Goal: Transaction & Acquisition: Purchase product/service

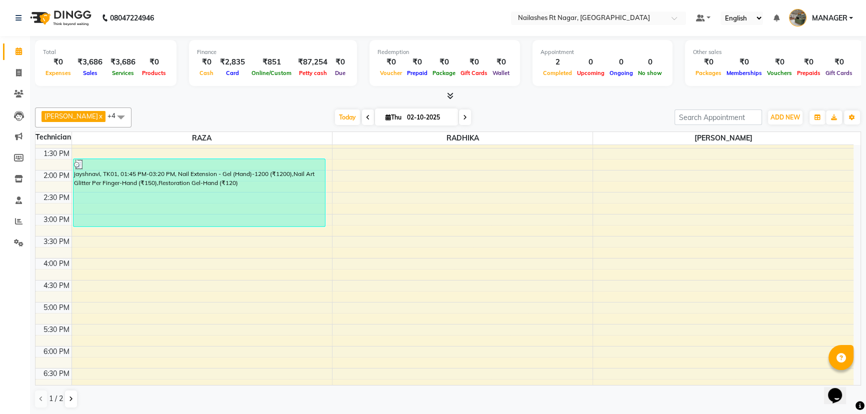
scroll to position [284, 0]
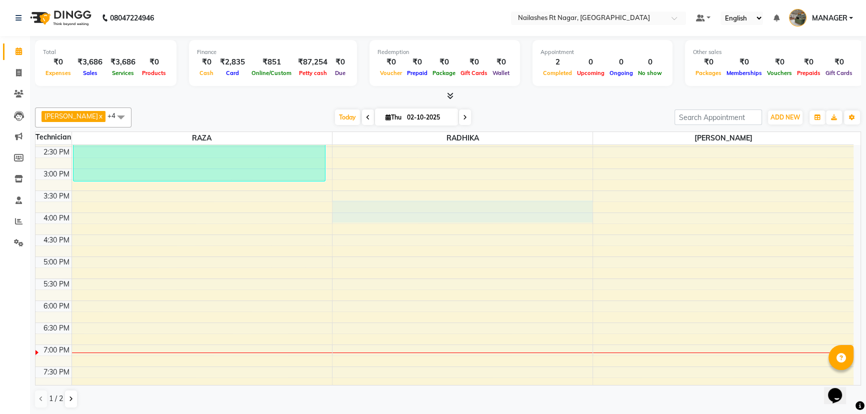
drag, startPoint x: 403, startPoint y: 215, endPoint x: 401, endPoint y: 201, distance: 13.7
click at [401, 201] on div "8:00 AM 8:30 AM 9:00 AM 9:30 AM 10:00 AM 10:30 AM 11:00 AM 11:30 AM 12:00 PM 12…" at bounding box center [445, 147] width 818 height 572
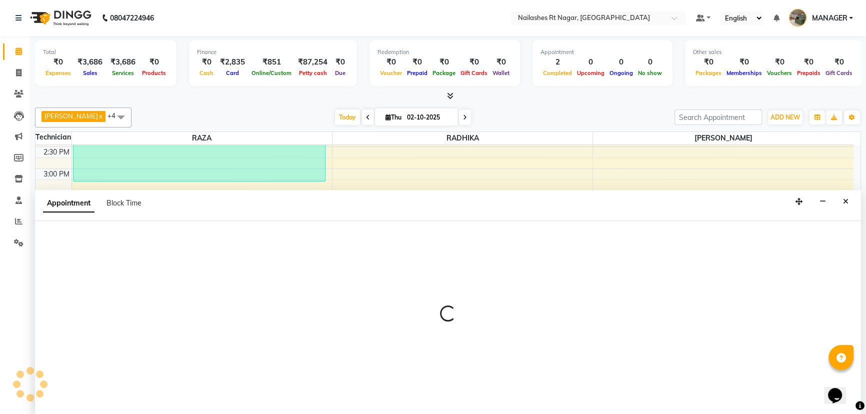
select select "86385"
select select "tentative"
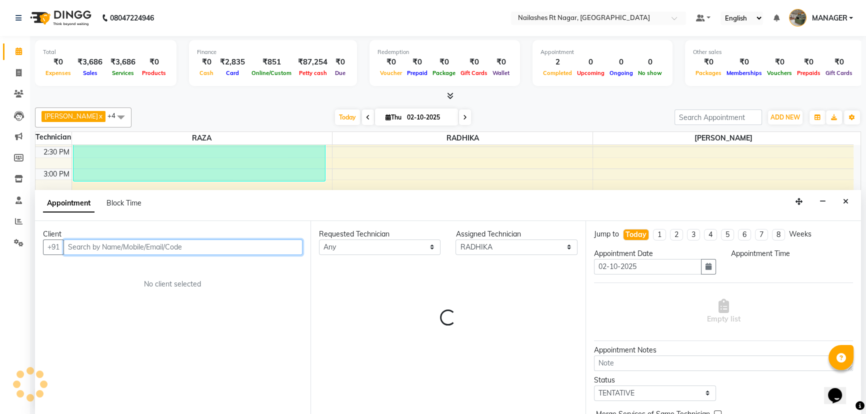
select select "945"
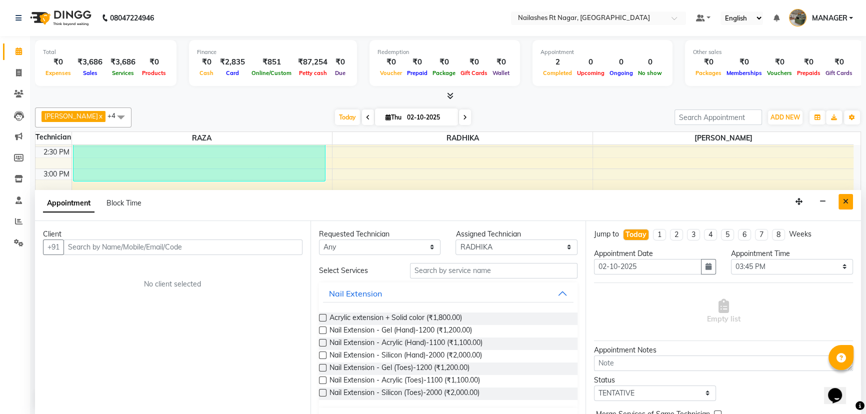
click at [851, 202] on button "Close" at bounding box center [846, 202] width 15 height 16
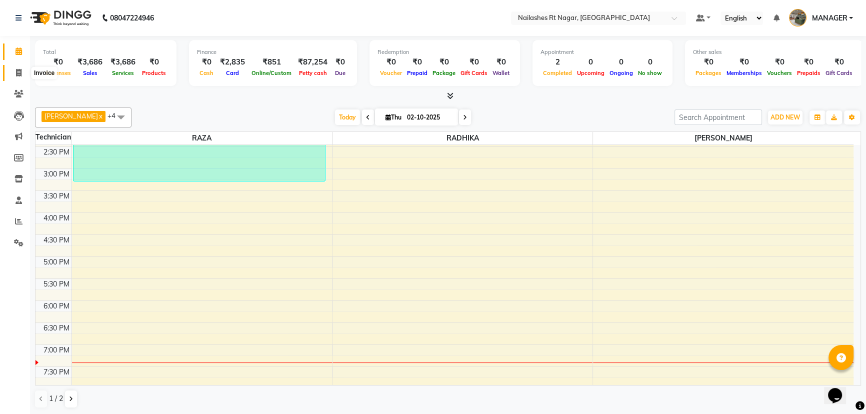
click at [11, 70] on span at bounding box center [19, 74] width 18 height 12
select select "8624"
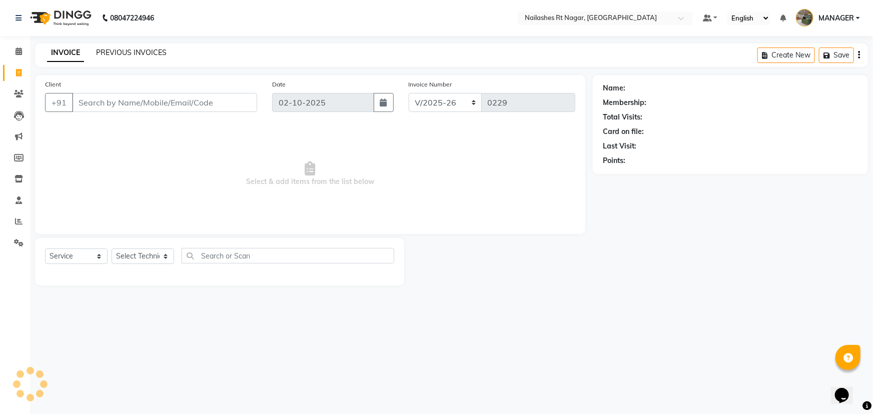
select select "membership"
click at [97, 50] on link "PREVIOUS INVOICES" at bounding box center [131, 52] width 71 height 9
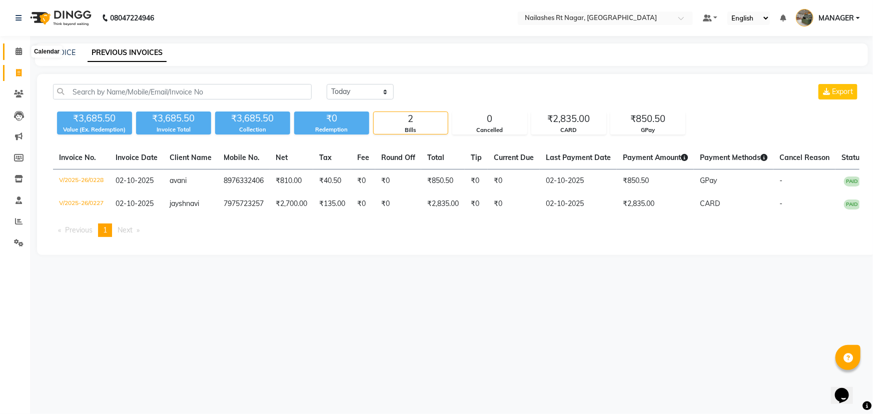
click at [25, 49] on span at bounding box center [19, 52] width 18 height 12
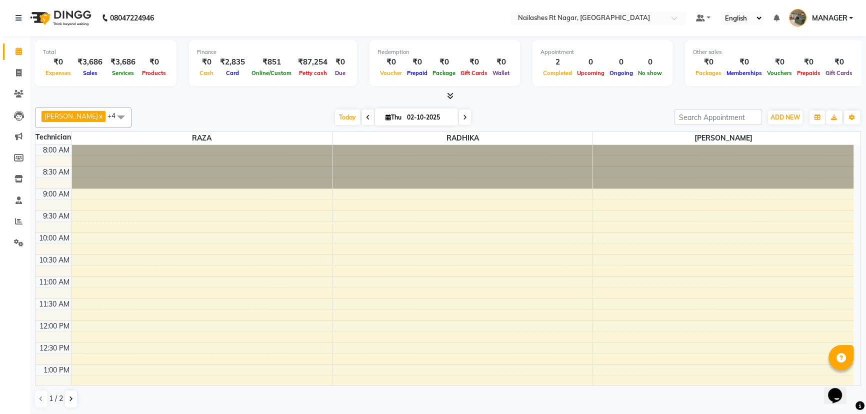
click at [475, 91] on div at bounding box center [448, 96] width 826 height 11
click at [21, 74] on icon at bounding box center [19, 73] width 6 height 8
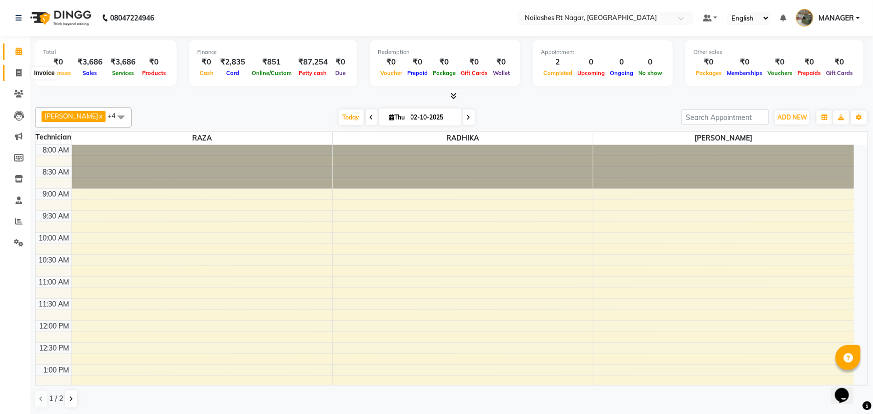
select select "8624"
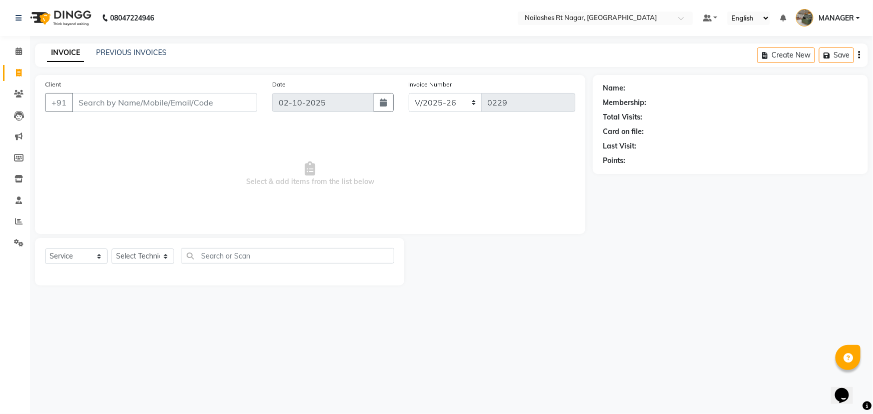
select select "membership"
type input "7259535003"
click at [225, 106] on span "Add Client" at bounding box center [232, 103] width 40 height 10
select select "21"
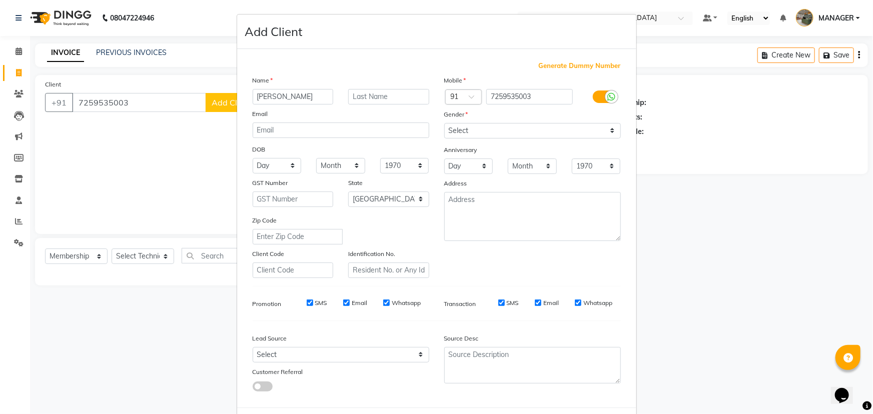
type input "[PERSON_NAME]"
click at [513, 134] on select "Select [DEMOGRAPHIC_DATA] [DEMOGRAPHIC_DATA] Other Prefer Not To Say" at bounding box center [532, 131] width 177 height 16
select select "[DEMOGRAPHIC_DATA]"
click at [444, 123] on select "Select [DEMOGRAPHIC_DATA] [DEMOGRAPHIC_DATA] Other Prefer Not To Say" at bounding box center [532, 131] width 177 height 16
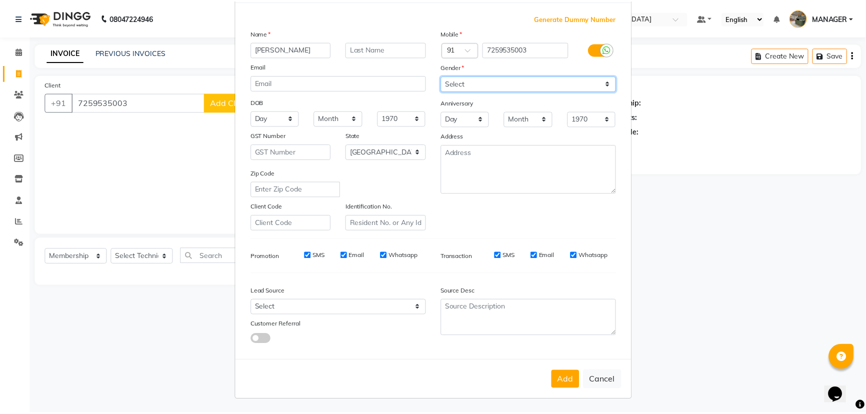
scroll to position [50, 0]
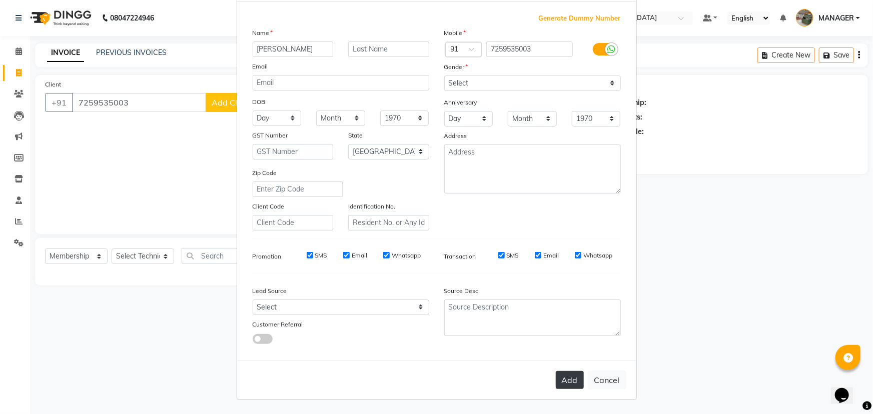
click at [564, 377] on button "Add" at bounding box center [570, 380] width 28 height 18
select select
select select "null"
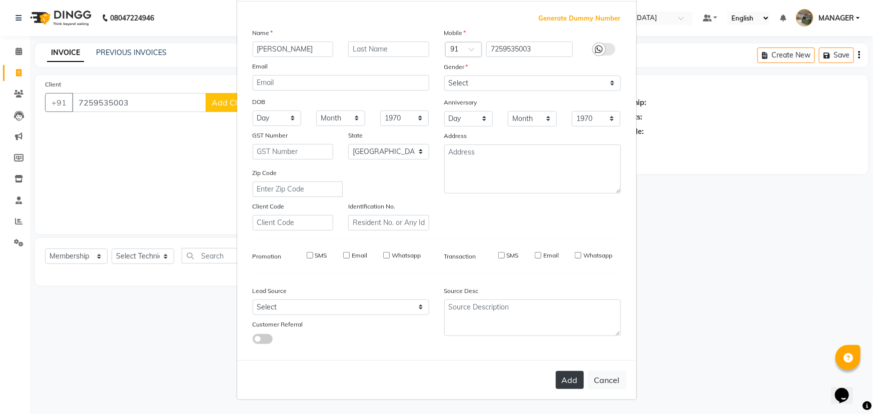
select select
checkbox input "false"
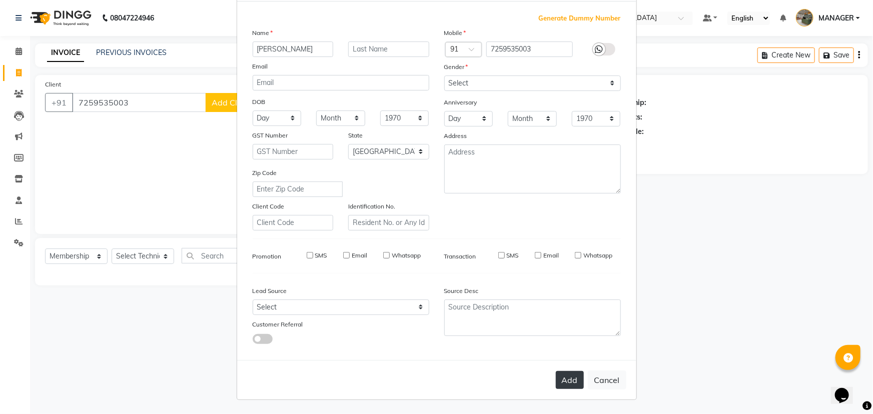
checkbox input "false"
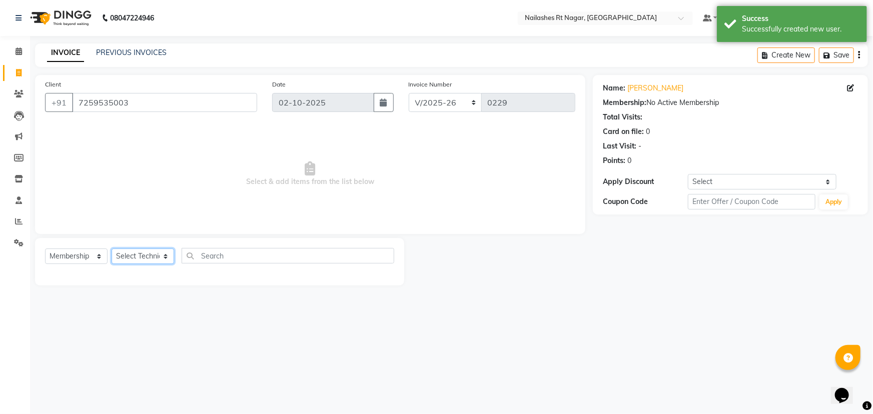
click at [127, 259] on select "Select Technician [PERSON_NAME] MANAGER RADHIKA [PERSON_NAME] [PERSON_NAME] [PE…" at bounding box center [143, 257] width 63 height 16
select select "86385"
click at [112, 249] on select "Select Technician [PERSON_NAME] MANAGER RADHIKA [PERSON_NAME] [PERSON_NAME] [PE…" at bounding box center [143, 257] width 63 height 16
click at [84, 256] on select "Select Service Product Membership Package Voucher Prepaid Gift Card" at bounding box center [76, 257] width 63 height 16
select select "service"
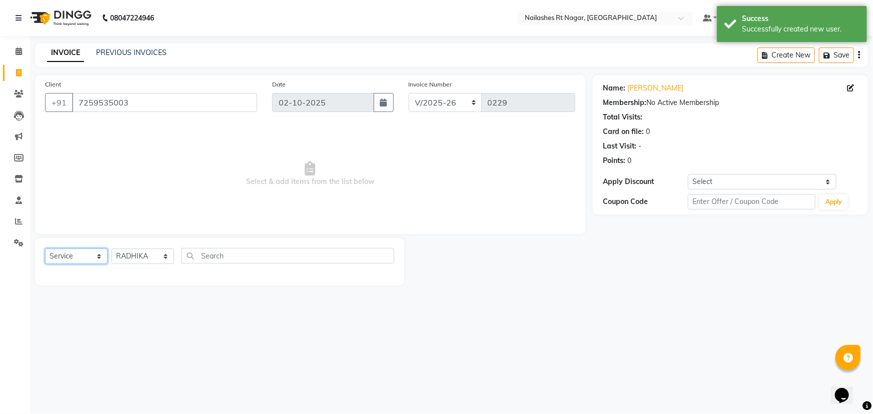
click at [45, 249] on select "Select Service Product Membership Package Voucher Prepaid Gift Card" at bounding box center [76, 257] width 63 height 16
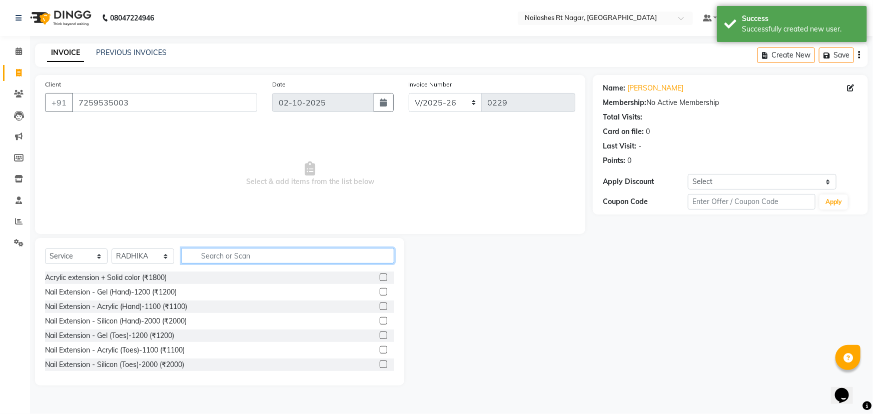
click at [234, 256] on input "text" at bounding box center [288, 256] width 213 height 16
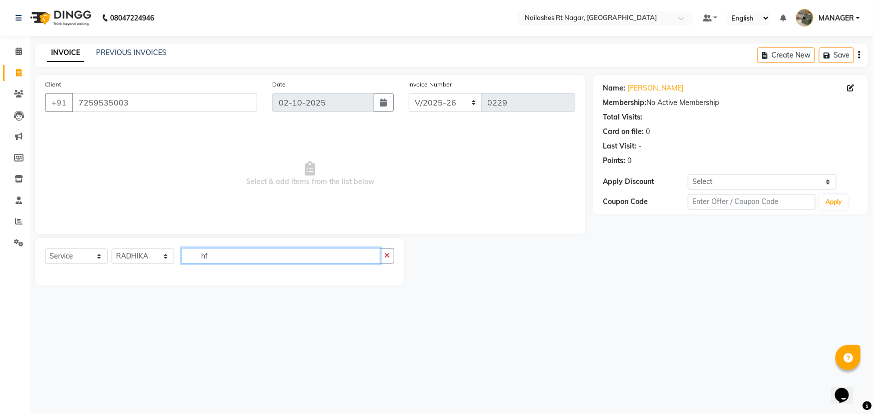
type input "h"
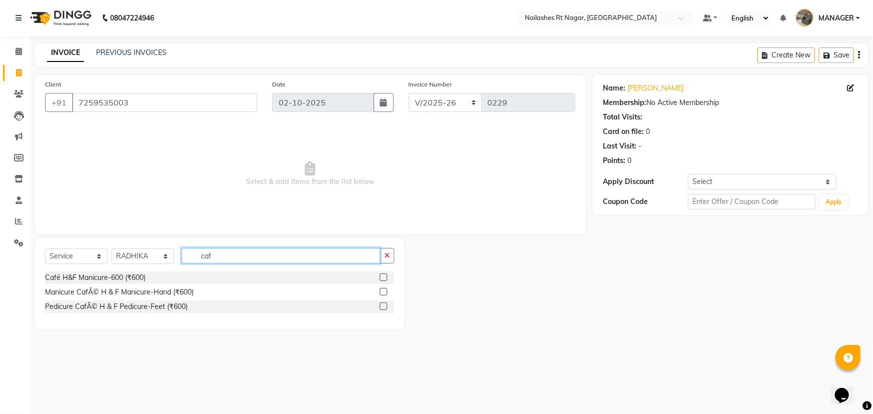
type input "caf"
click at [205, 290] on div "Manicure CafÃ© H & F Manicure-Hand (₹600)" at bounding box center [219, 292] width 349 height 13
click at [190, 293] on div "Manicure CafÃ© H & F Manicure-Hand (₹600)" at bounding box center [119, 292] width 149 height 11
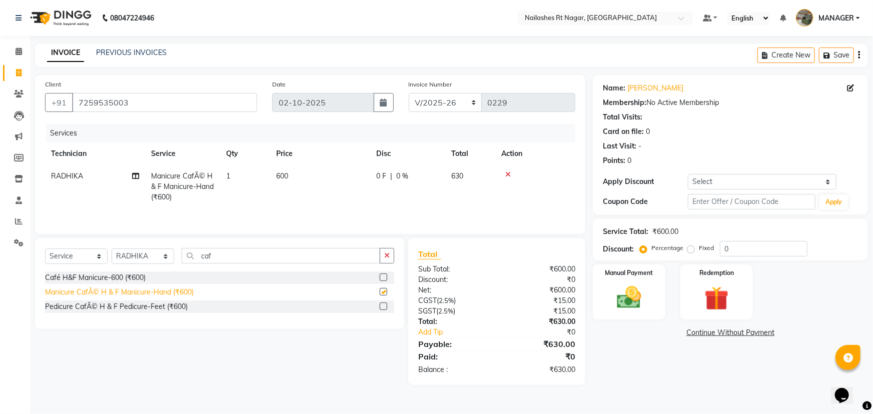
checkbox input "false"
click at [181, 306] on div "Pedicure CafÃ© H & F Pedicure-Feet (₹600)" at bounding box center [116, 307] width 143 height 11
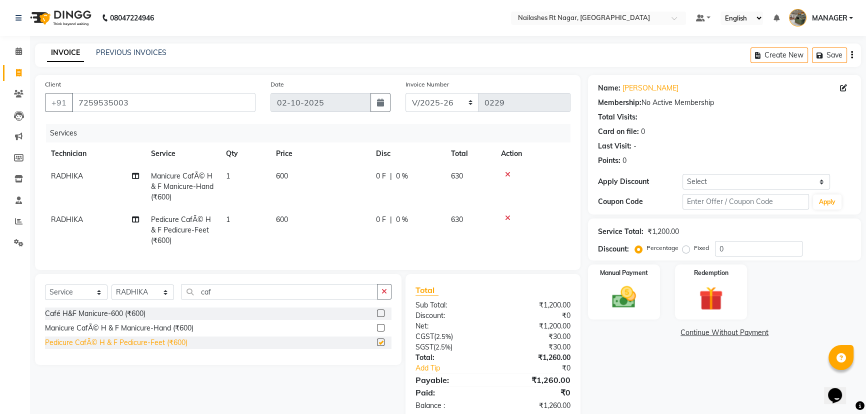
checkbox input "false"
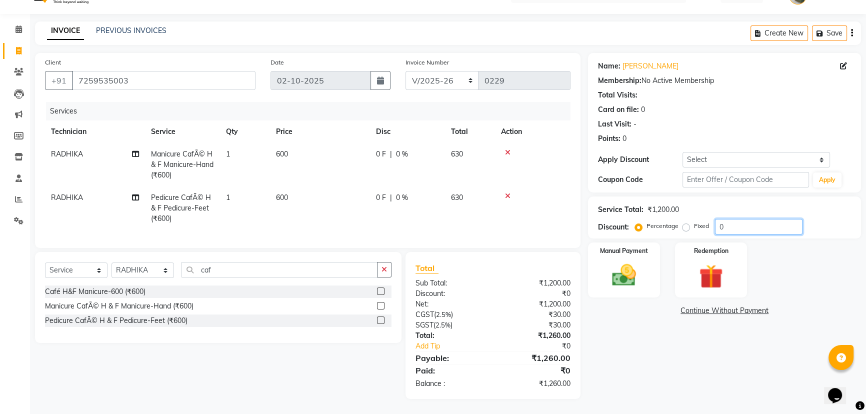
click at [740, 219] on input "0" at bounding box center [759, 227] width 88 height 16
type input "10"
click at [602, 347] on div "Name: [PERSON_NAME] Membership: No Active Membership Total Visits: Card on file…" at bounding box center [728, 226] width 281 height 346
click at [616, 261] on img at bounding box center [624, 275] width 41 height 29
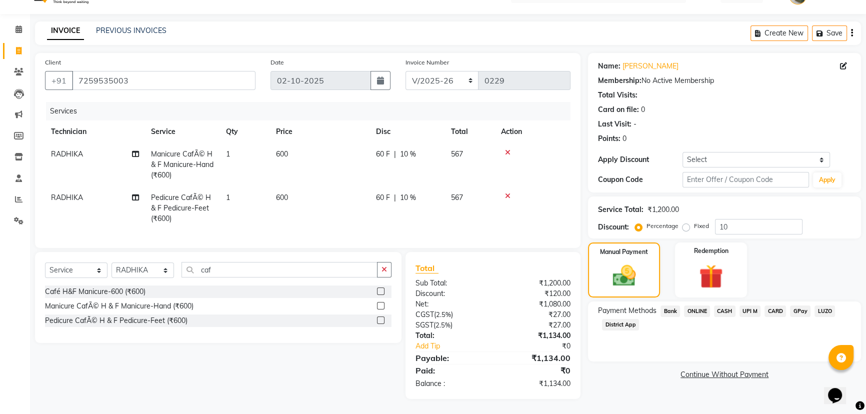
click at [803, 306] on span "GPay" at bounding box center [800, 312] width 21 height 12
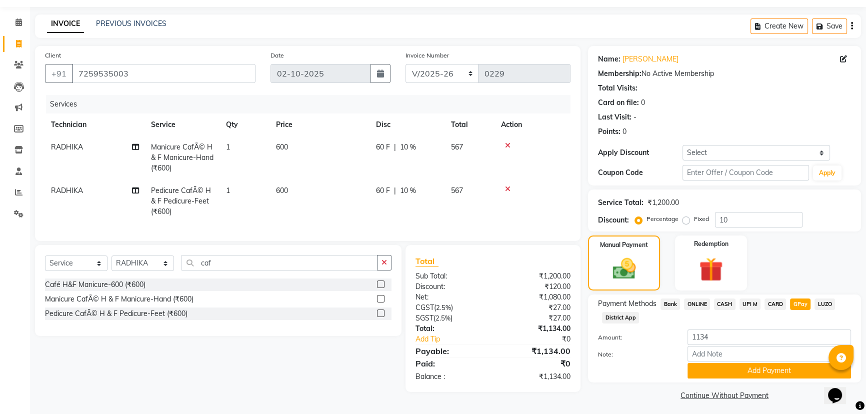
scroll to position [33, 0]
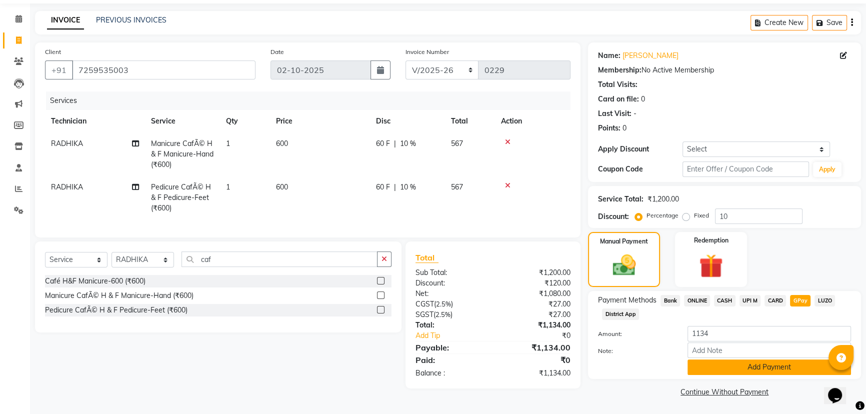
click at [755, 360] on button "Add Payment" at bounding box center [770, 368] width 164 height 16
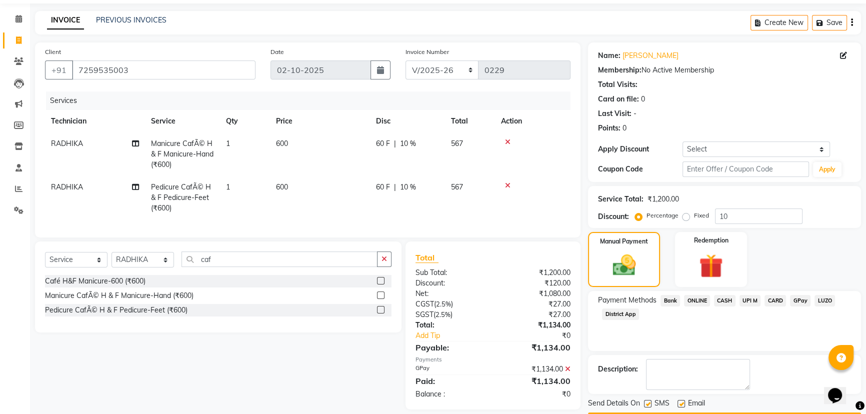
scroll to position [61, 0]
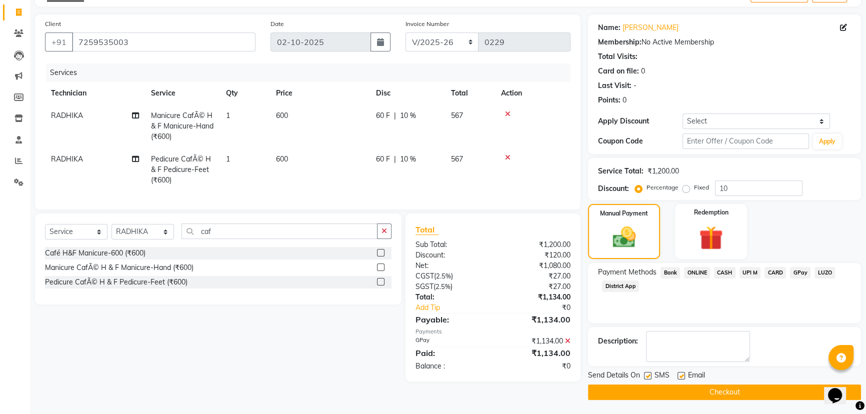
click at [744, 390] on button "Checkout" at bounding box center [724, 393] width 273 height 16
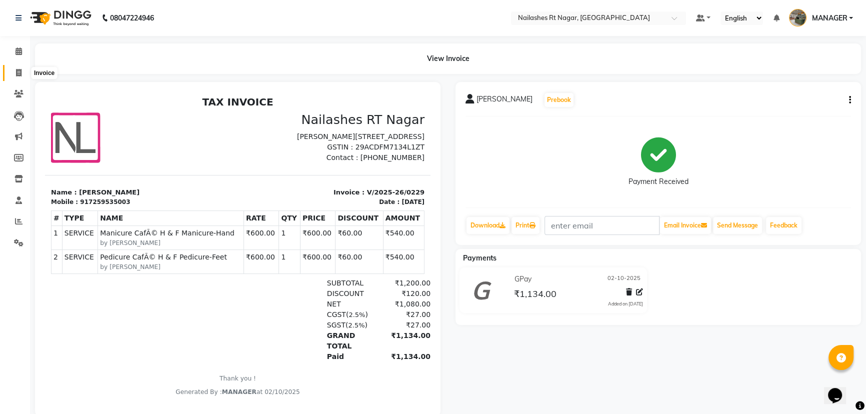
click at [19, 77] on span at bounding box center [19, 74] width 18 height 12
select select "8624"
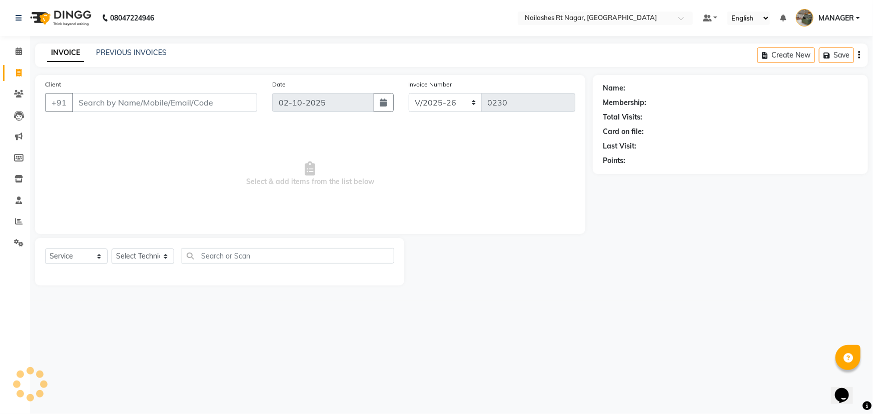
select select "membership"
click at [21, 55] on span at bounding box center [19, 52] width 18 height 12
